Goal: Navigation & Orientation: Find specific page/section

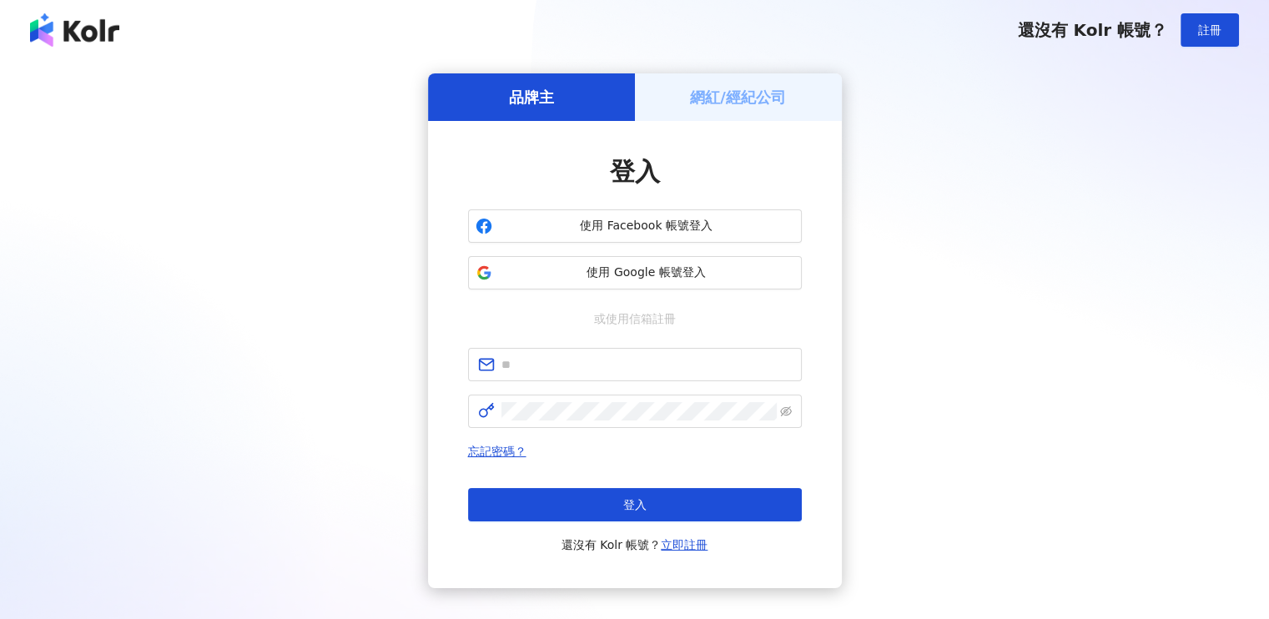
click at [741, 110] on div "網紅/經紀公司" at bounding box center [738, 97] width 207 height 48
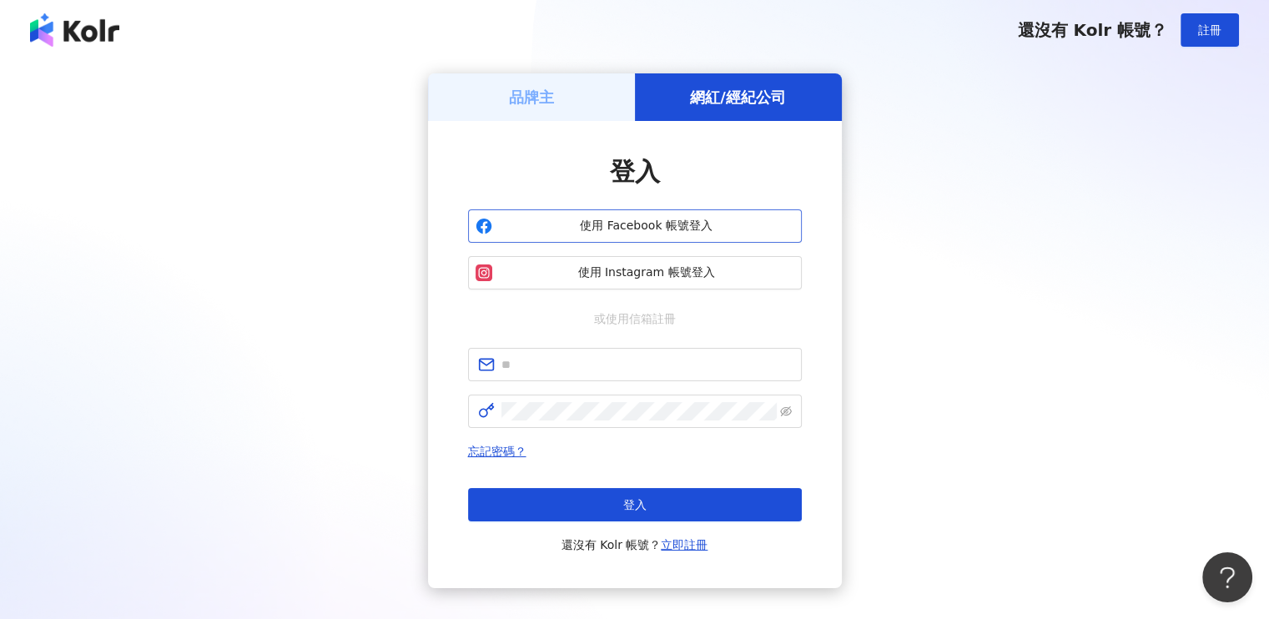
click at [645, 232] on span "使用 Facebook 帳號登入" at bounding box center [646, 226] width 295 height 17
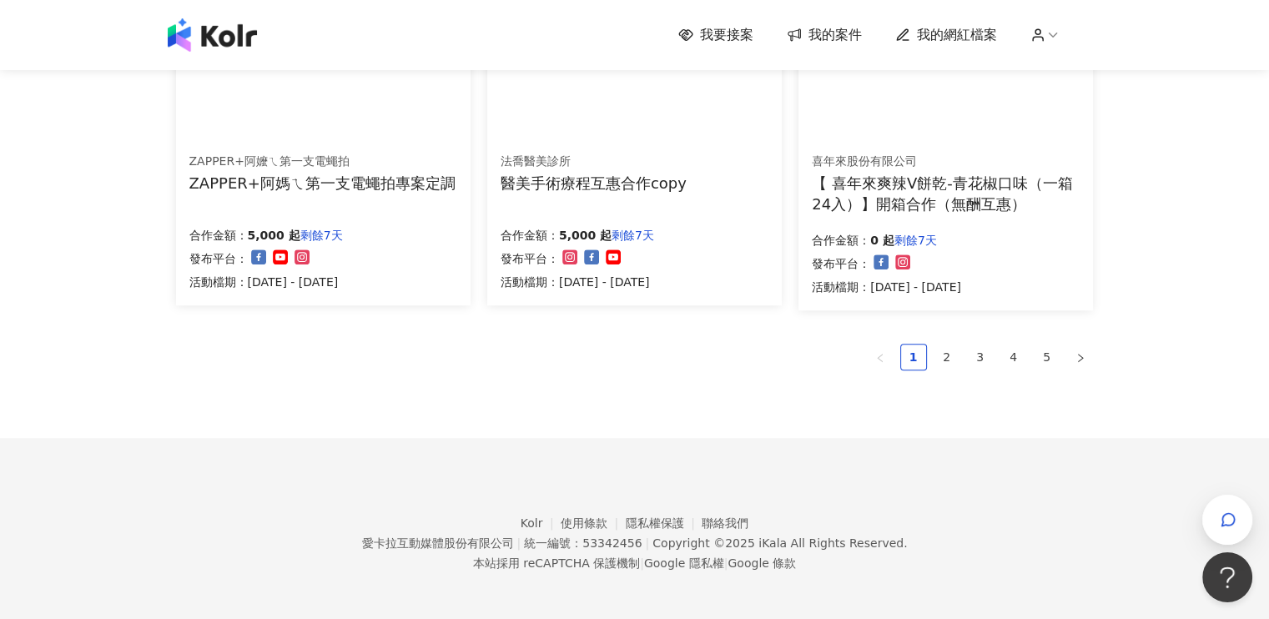
scroll to position [1172, 0]
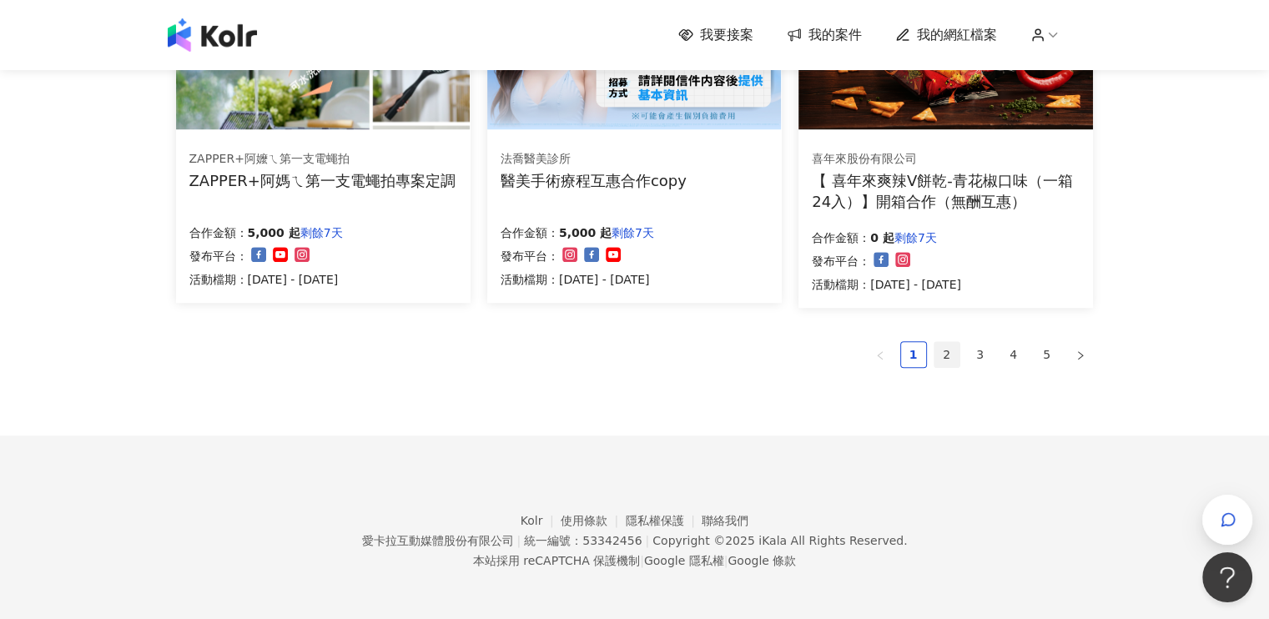
click at [938, 354] on link "2" at bounding box center [946, 354] width 25 height 25
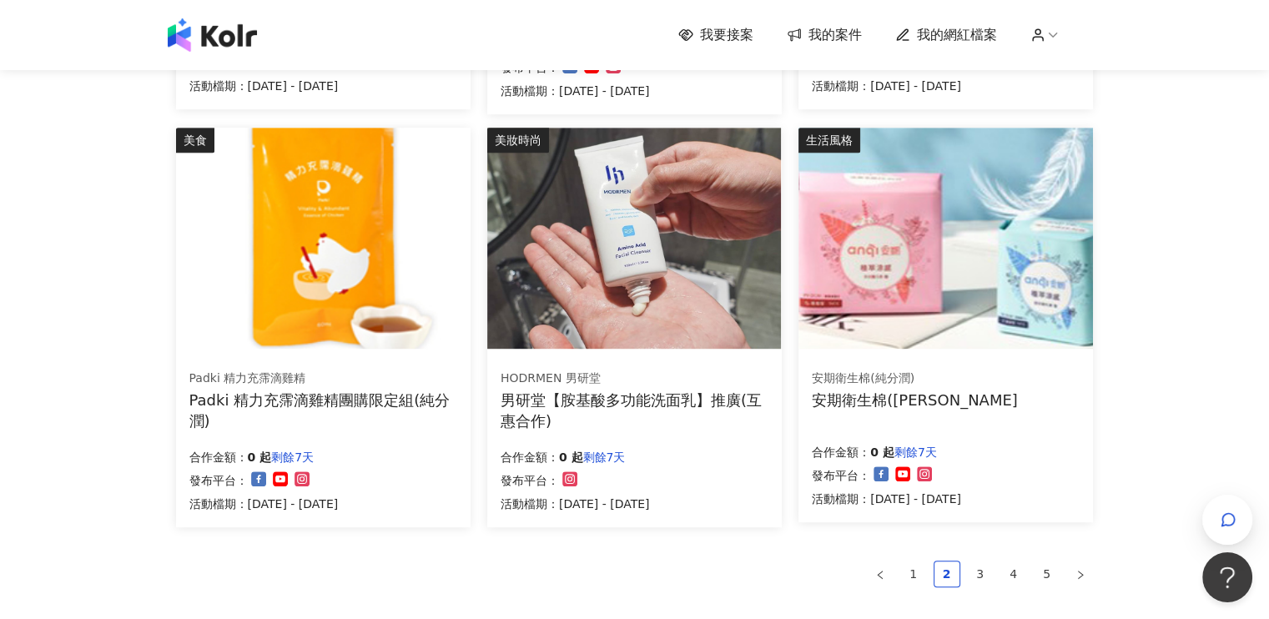
scroll to position [1168, 0]
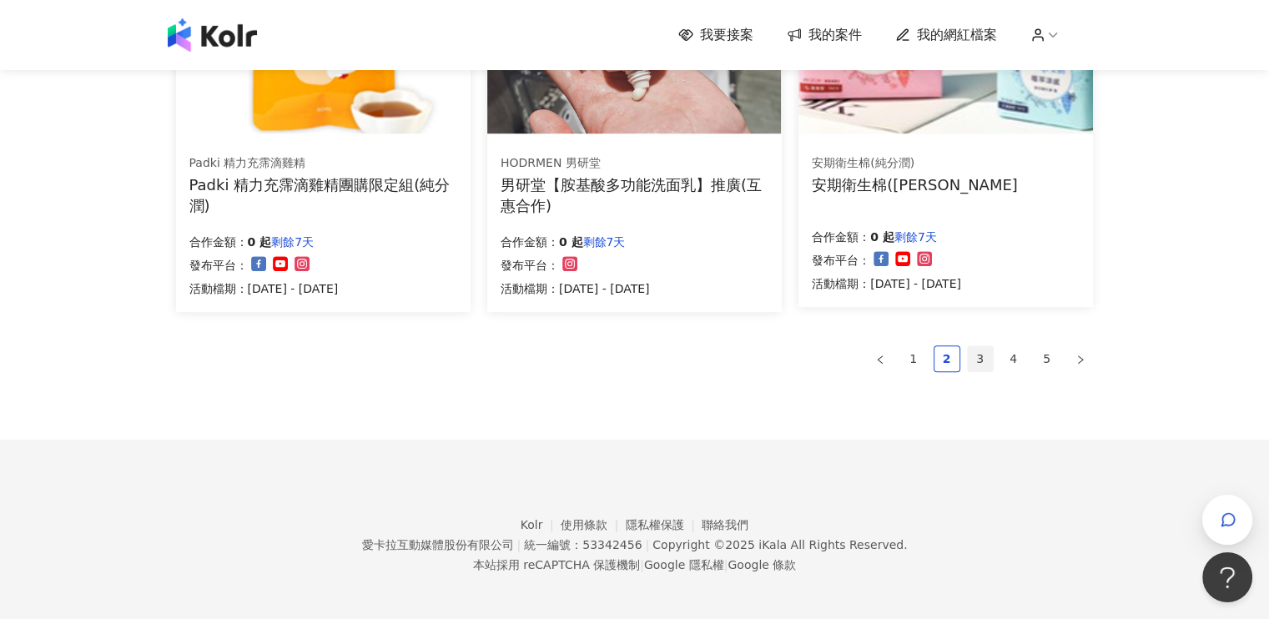
click at [977, 363] on link "3" at bounding box center [979, 358] width 25 height 25
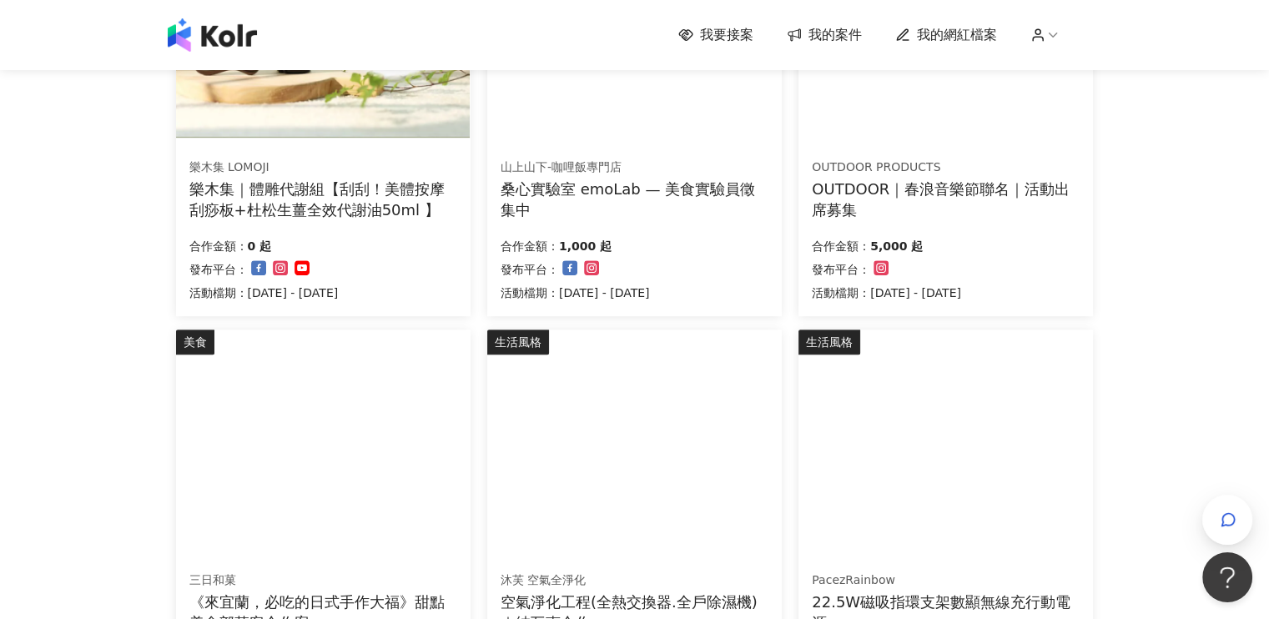
scroll to position [1001, 0]
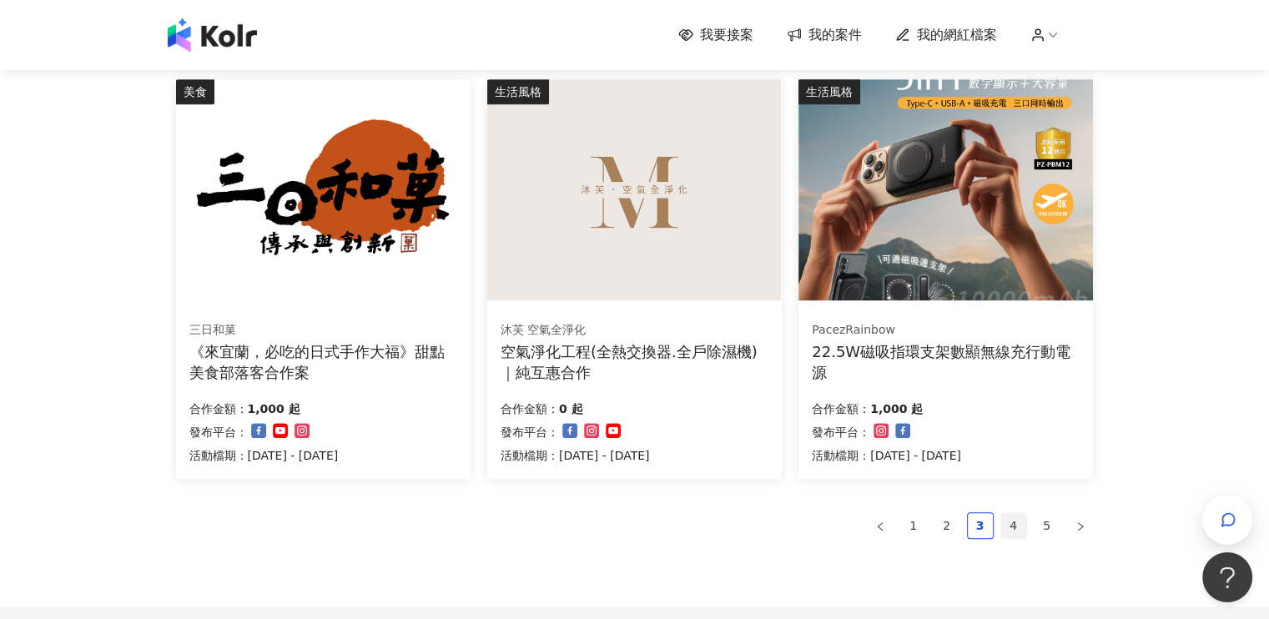
click at [1017, 531] on link "4" at bounding box center [1013, 525] width 25 height 25
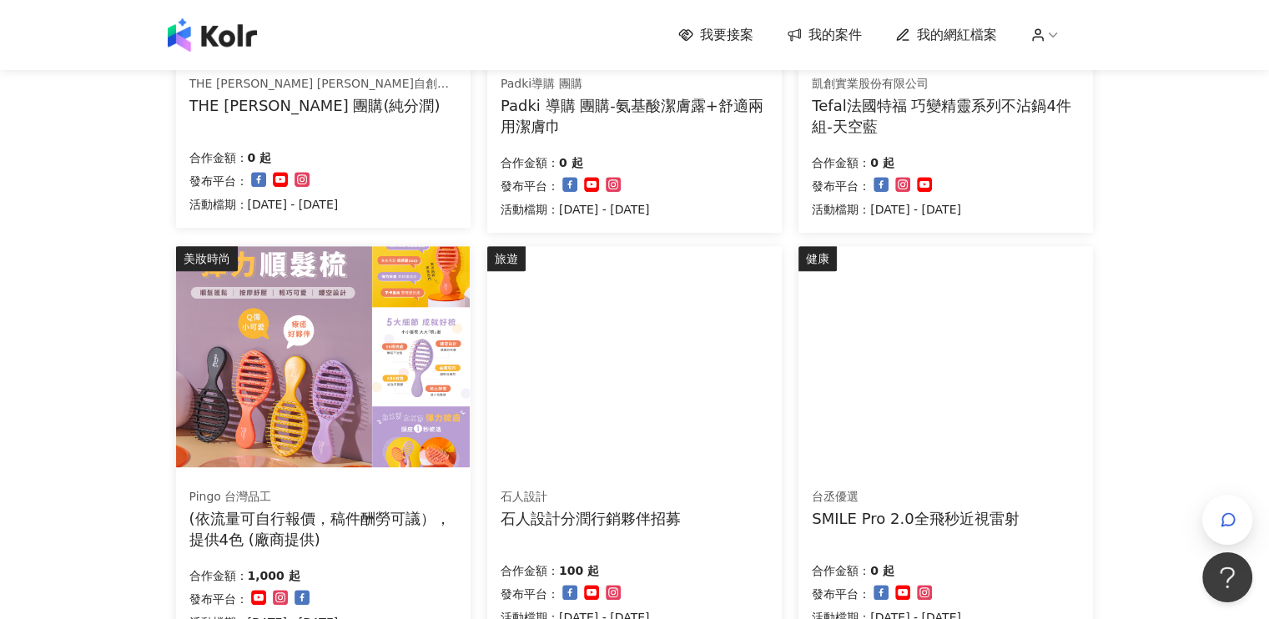
scroll to position [1168, 0]
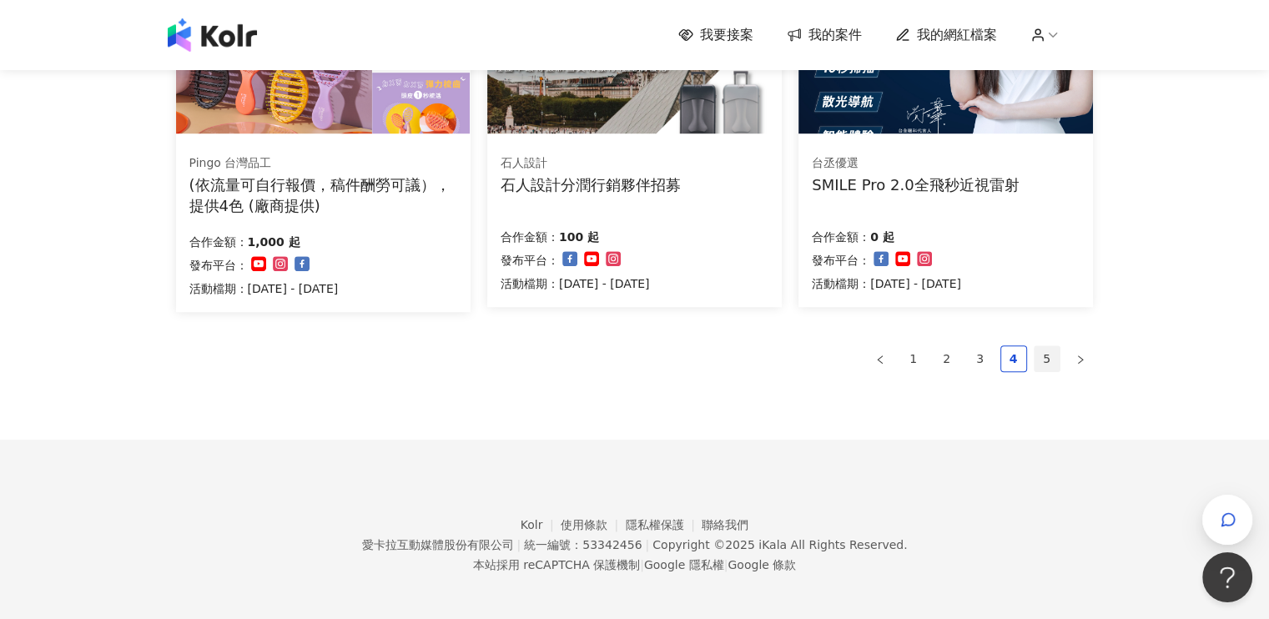
click at [1048, 356] on link "5" at bounding box center [1046, 358] width 25 height 25
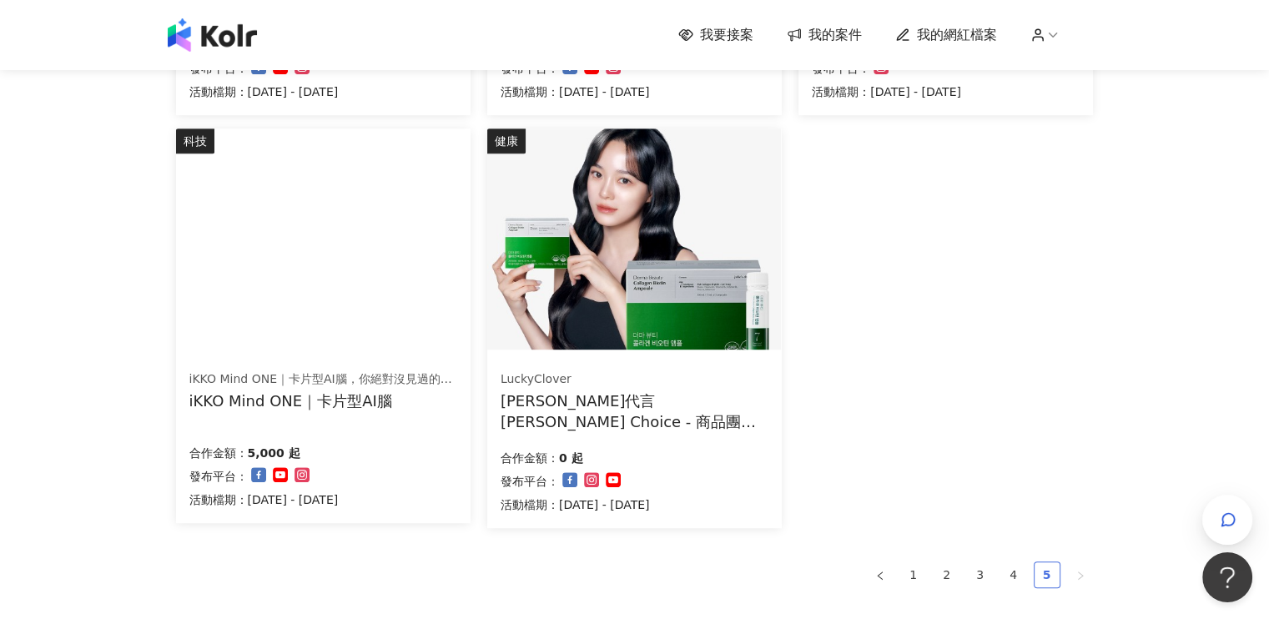
scroll to position [1084, 0]
